Goal: Task Accomplishment & Management: Manage account settings

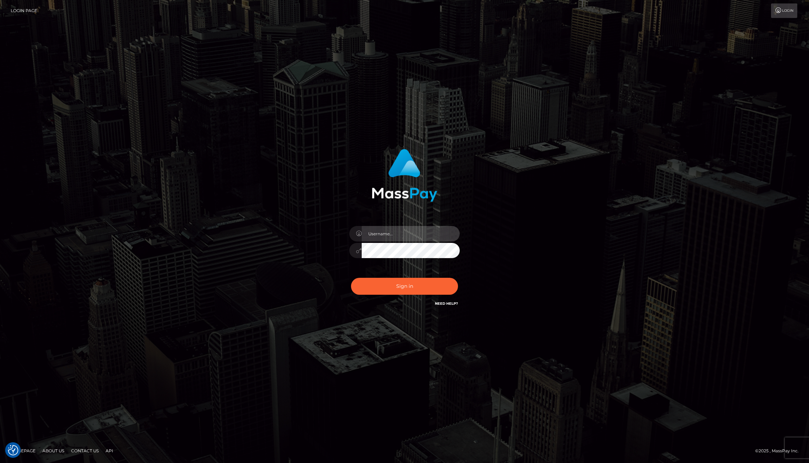
click at [408, 239] on input "text" at bounding box center [411, 234] width 98 height 16
type input "jackson.whop"
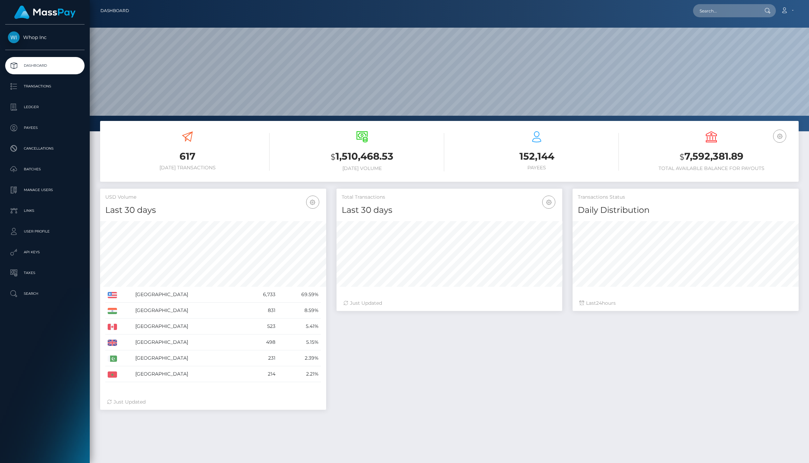
scroll to position [122, 226]
